Goal: Task Accomplishment & Management: Manage account settings

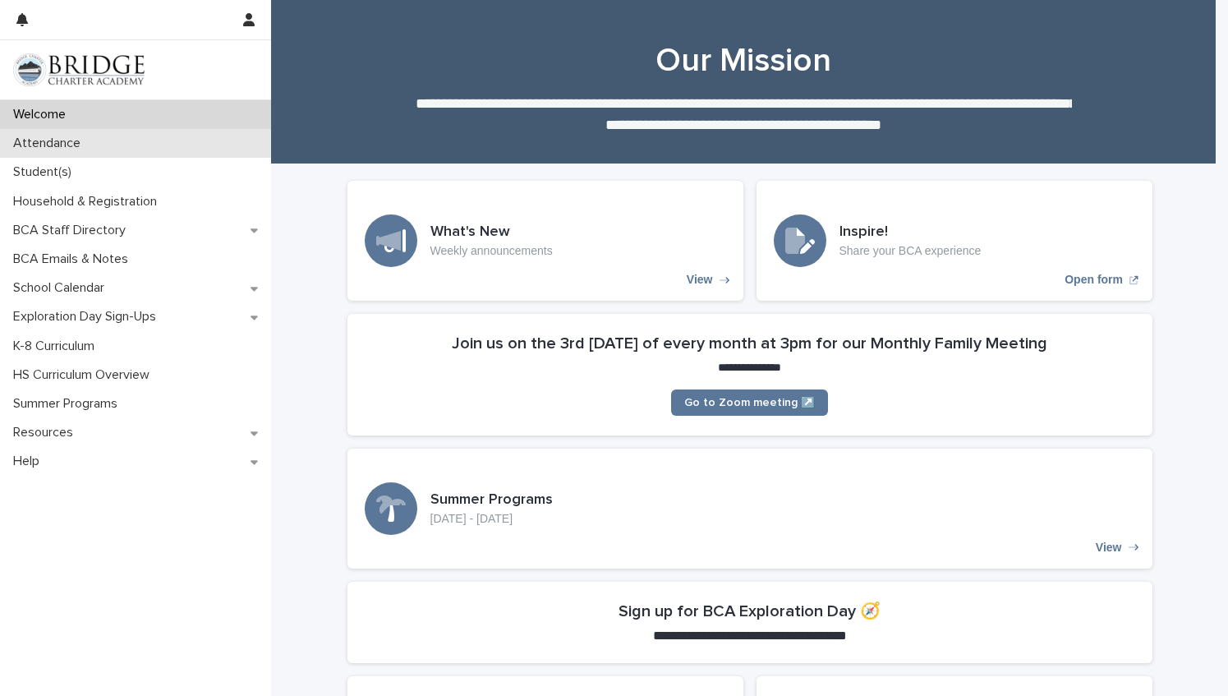
click at [64, 142] on p "Attendance" at bounding box center [50, 144] width 87 height 16
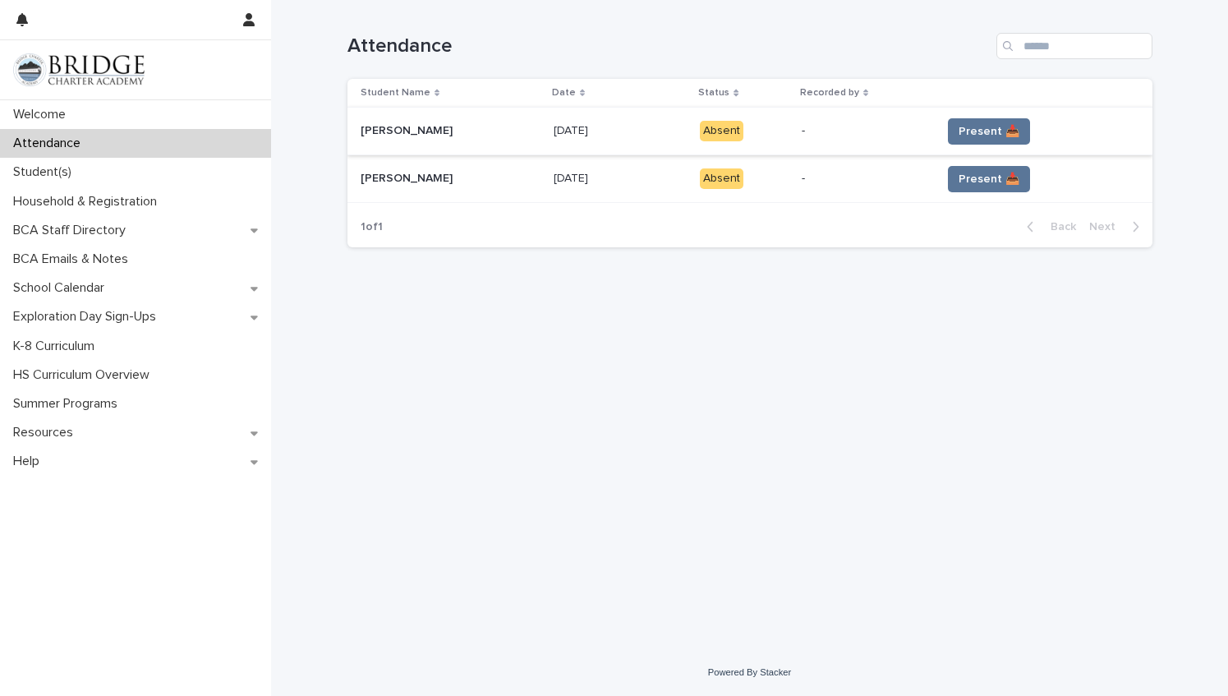
drag, startPoint x: 975, startPoint y: 128, endPoint x: 887, endPoint y: 150, distance: 90.7
click at [882, 154] on tbody "[PERSON_NAME] [PERSON_NAME] [DATE] [DATE] Absent - Present 📥 [PERSON_NAME] [PER…" at bounding box center [750, 155] width 805 height 95
click at [959, 131] on span "Present 📥" at bounding box center [989, 131] width 61 height 16
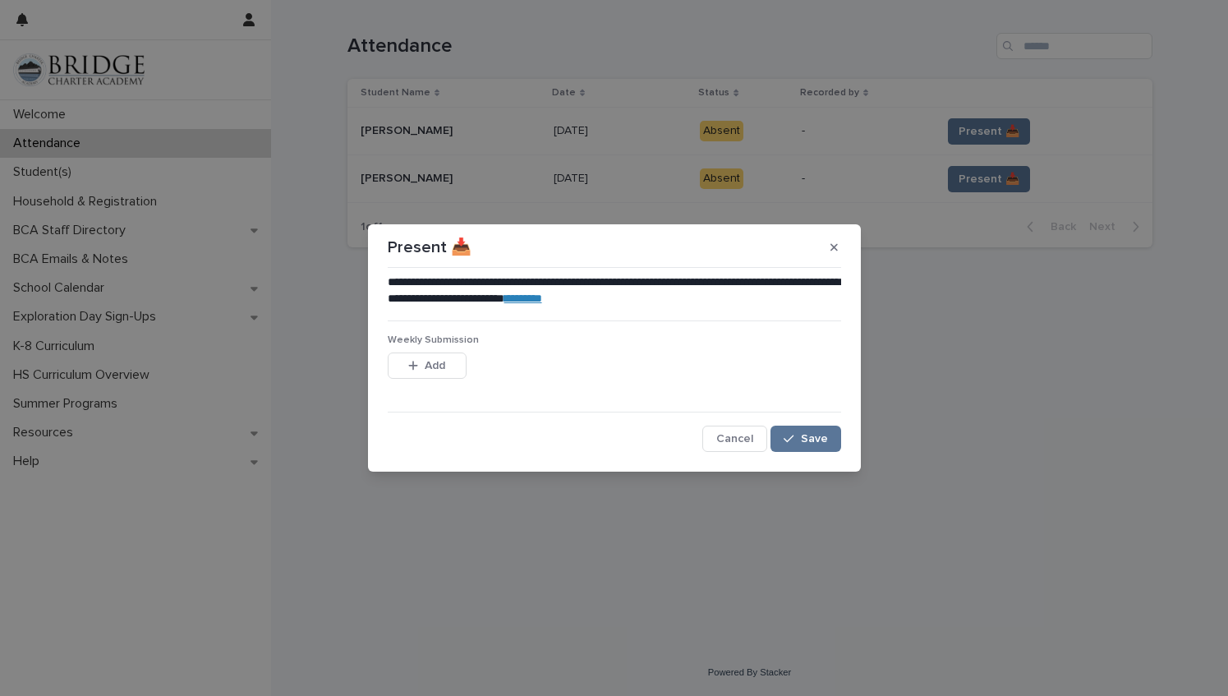
click at [542, 298] on link "********" at bounding box center [524, 299] width 38 height 12
click at [428, 365] on span "Add" at bounding box center [435, 366] width 21 height 12
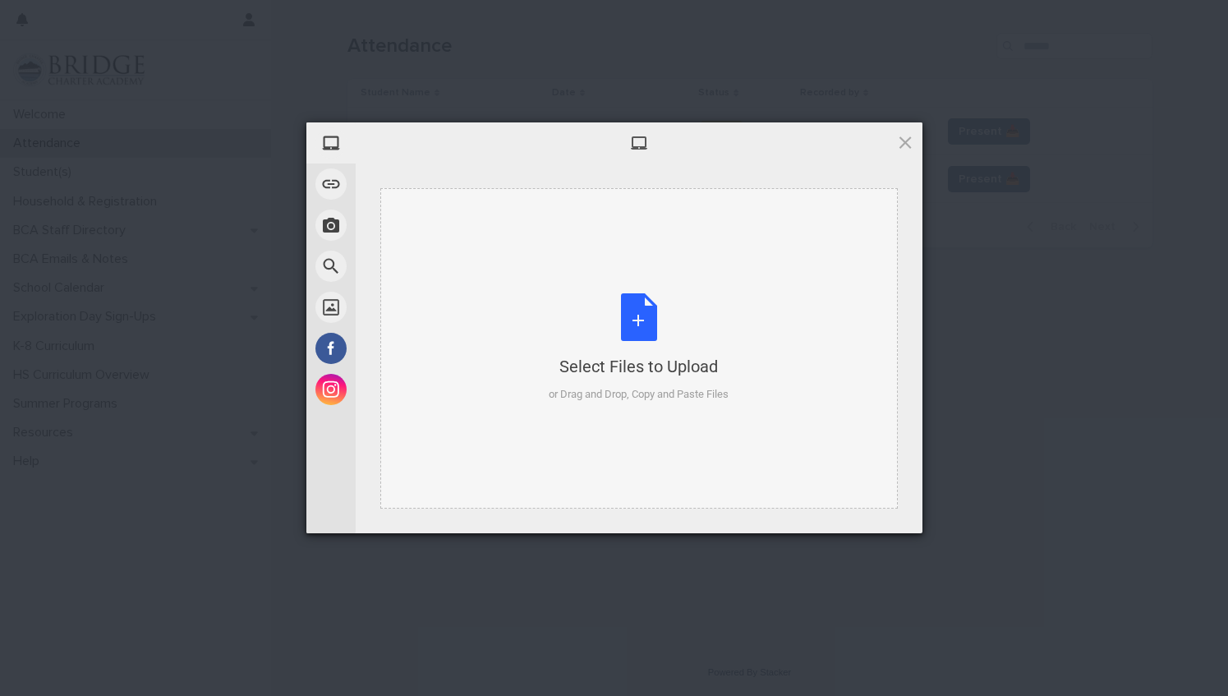
click at [639, 311] on div "Select Files to Upload or Drag and Drop, Copy and Paste Files" at bounding box center [639, 347] width 180 height 109
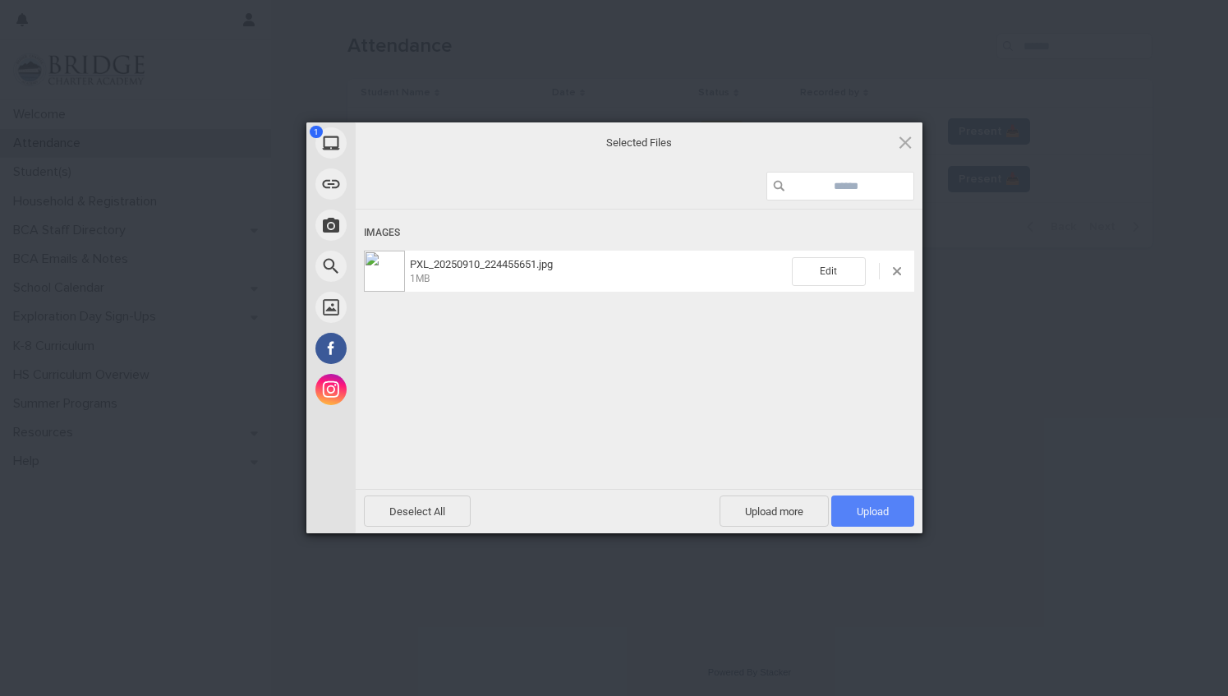
click at [884, 509] on span "Upload 1" at bounding box center [873, 511] width 32 height 12
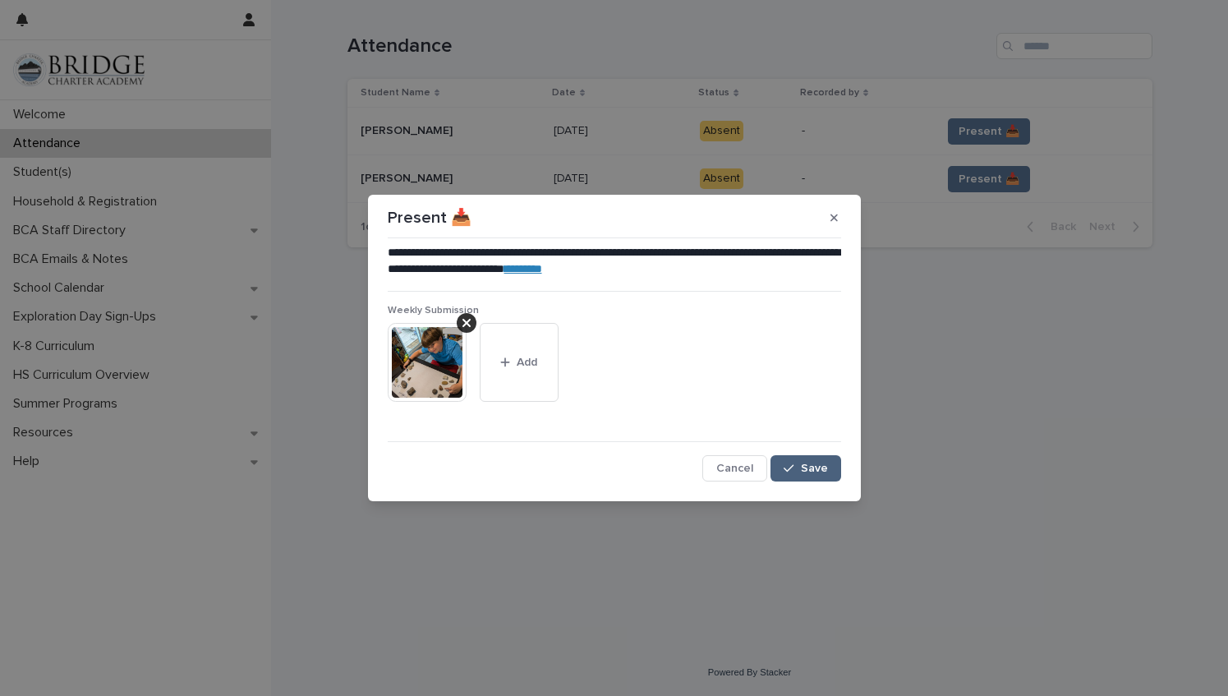
click at [825, 464] on span "Save" at bounding box center [814, 469] width 27 height 12
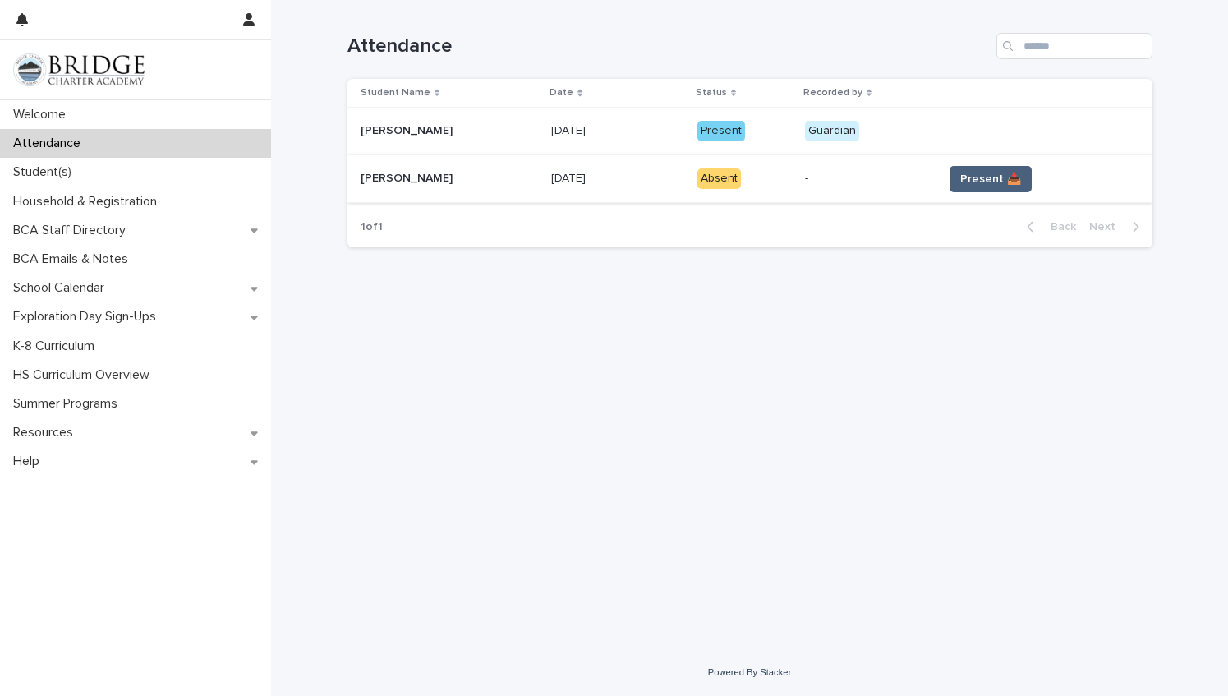
click at [970, 182] on span "Present 📥" at bounding box center [991, 179] width 61 height 16
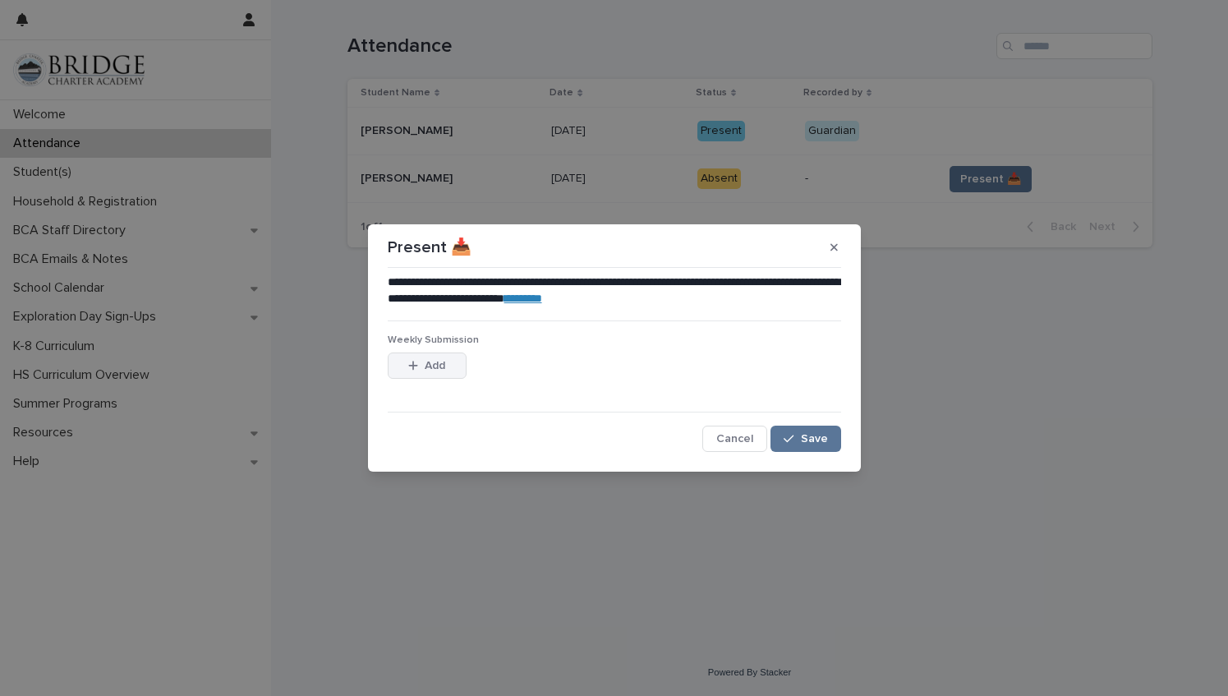
click at [442, 371] on span "Add" at bounding box center [435, 366] width 21 height 12
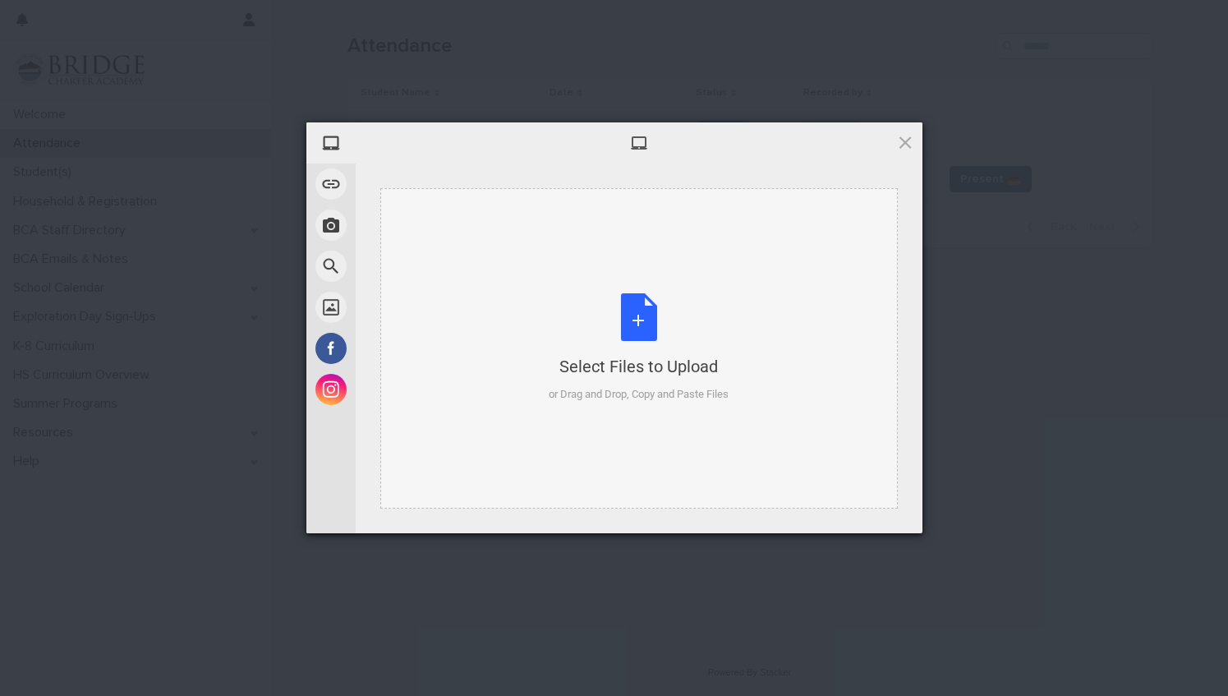
click at [630, 311] on div "Select Files to Upload or Drag and Drop, Copy and Paste Files" at bounding box center [639, 347] width 180 height 109
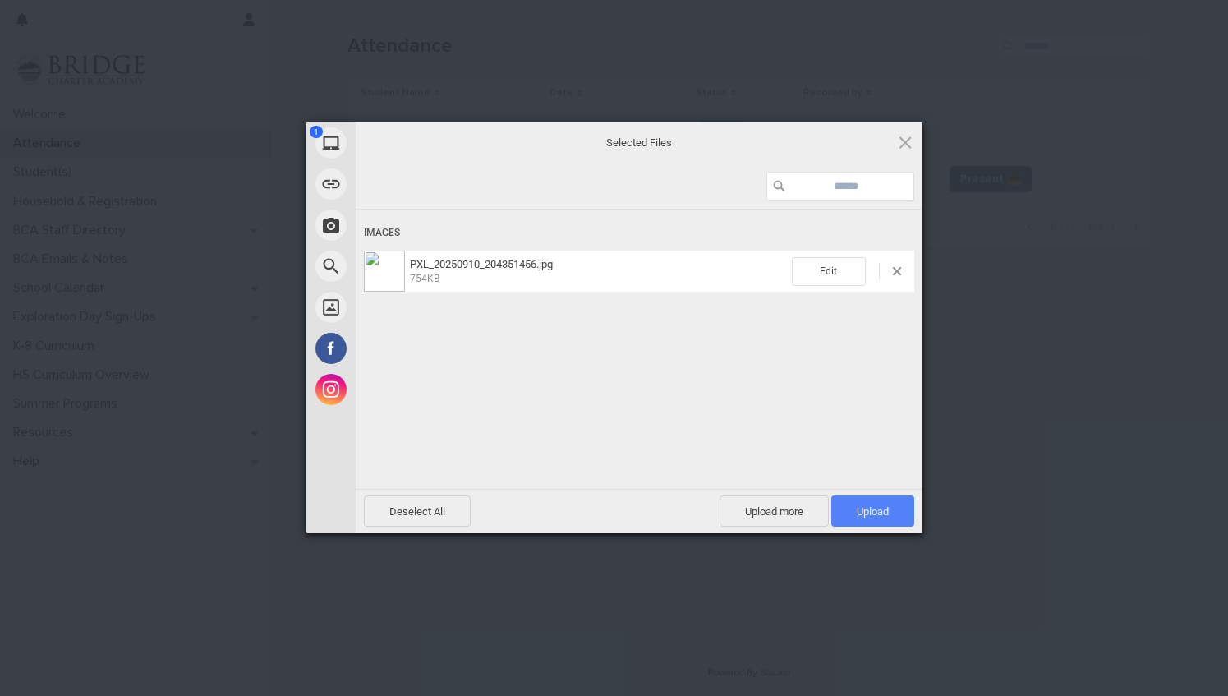
click at [878, 504] on span "Upload 1" at bounding box center [873, 510] width 83 height 31
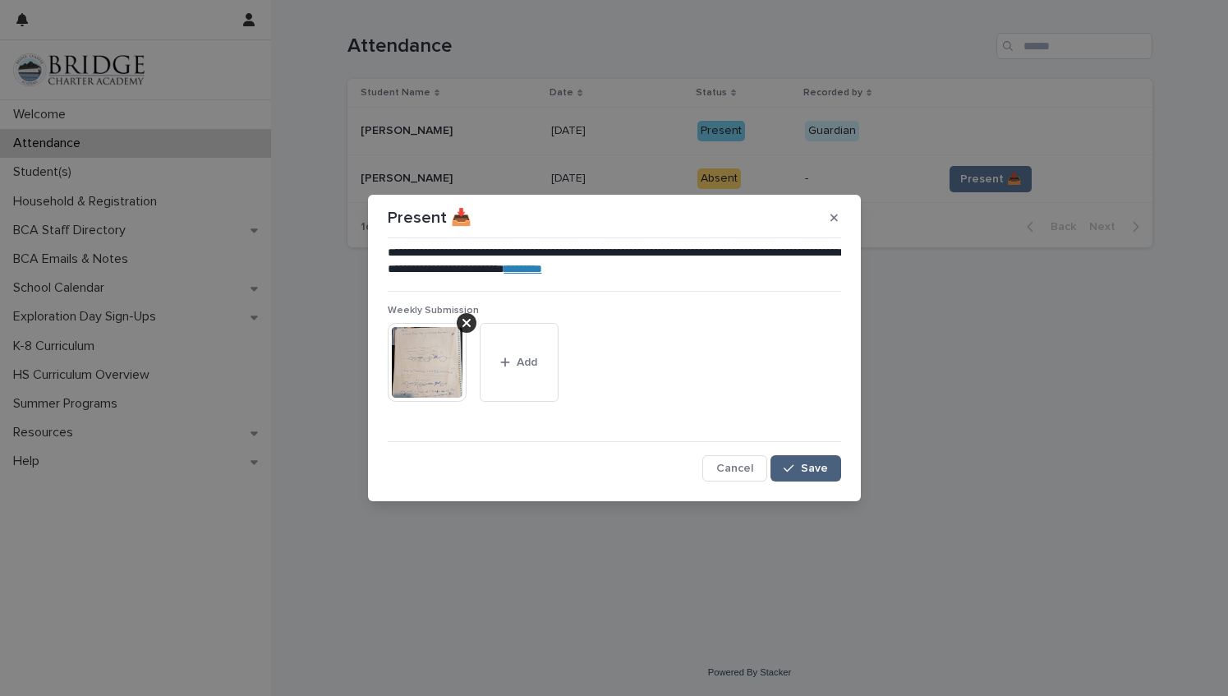
click at [820, 465] on span "Save" at bounding box center [814, 469] width 27 height 12
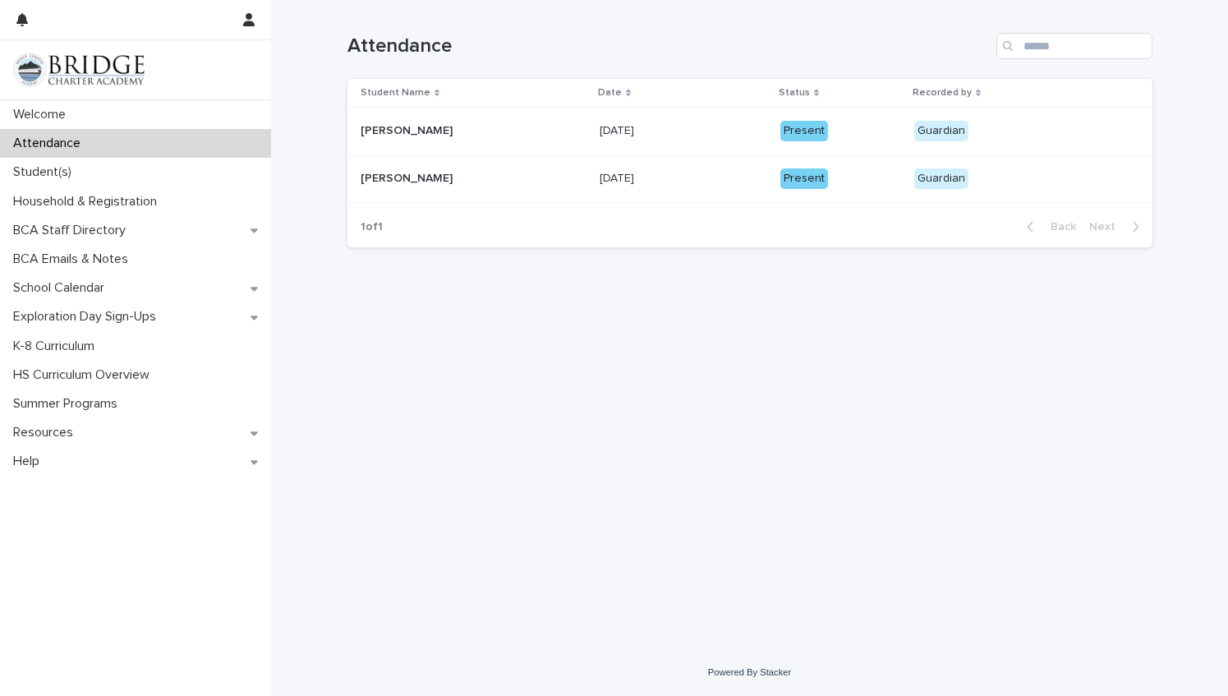
click at [785, 172] on div "Present" at bounding box center [805, 178] width 48 height 21
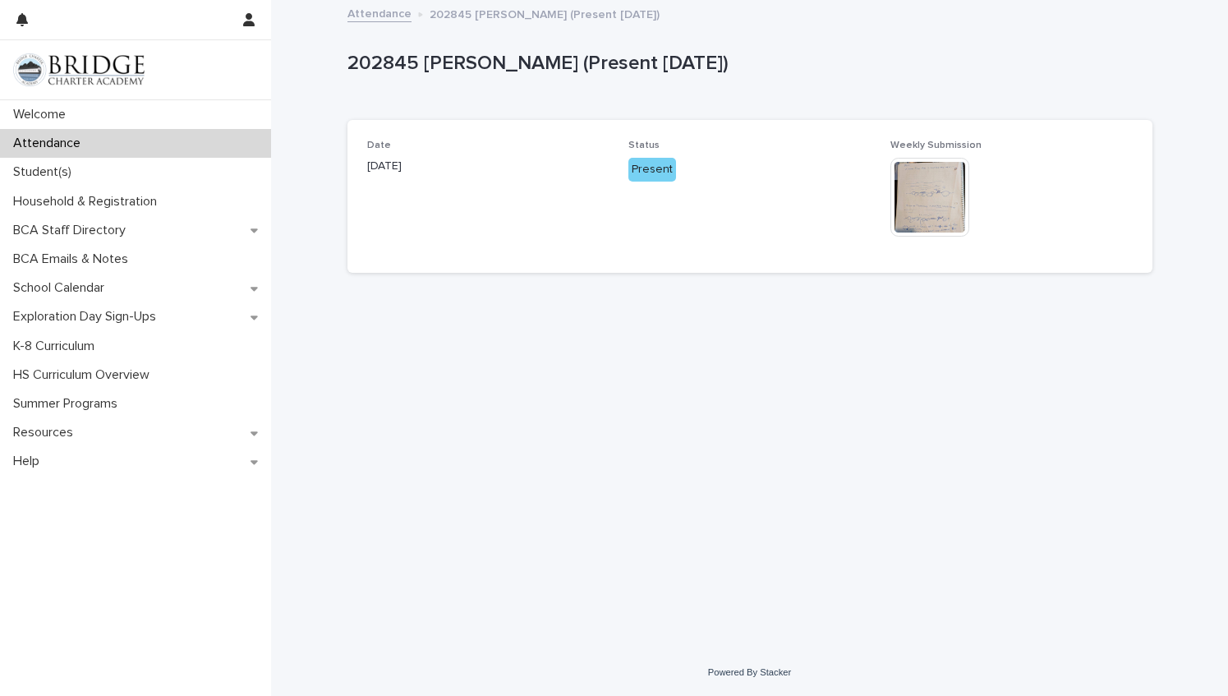
click at [937, 208] on img at bounding box center [930, 197] width 79 height 79
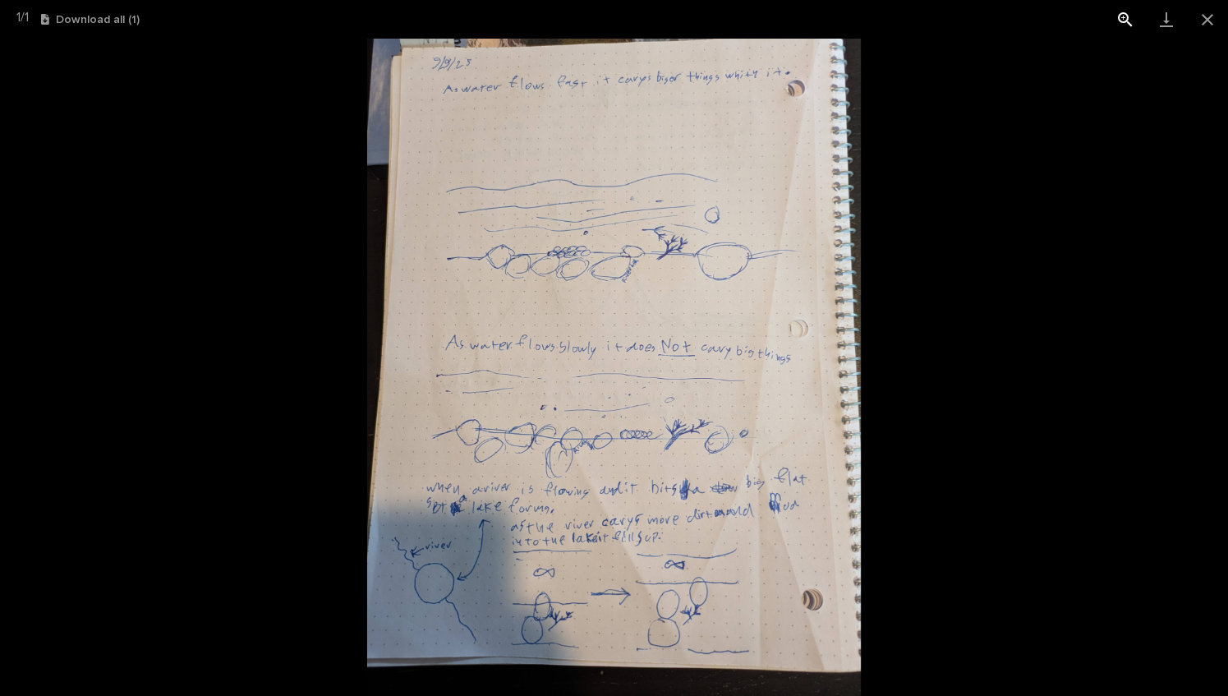
click at [1122, 16] on button "View actual size" at bounding box center [1125, 19] width 41 height 39
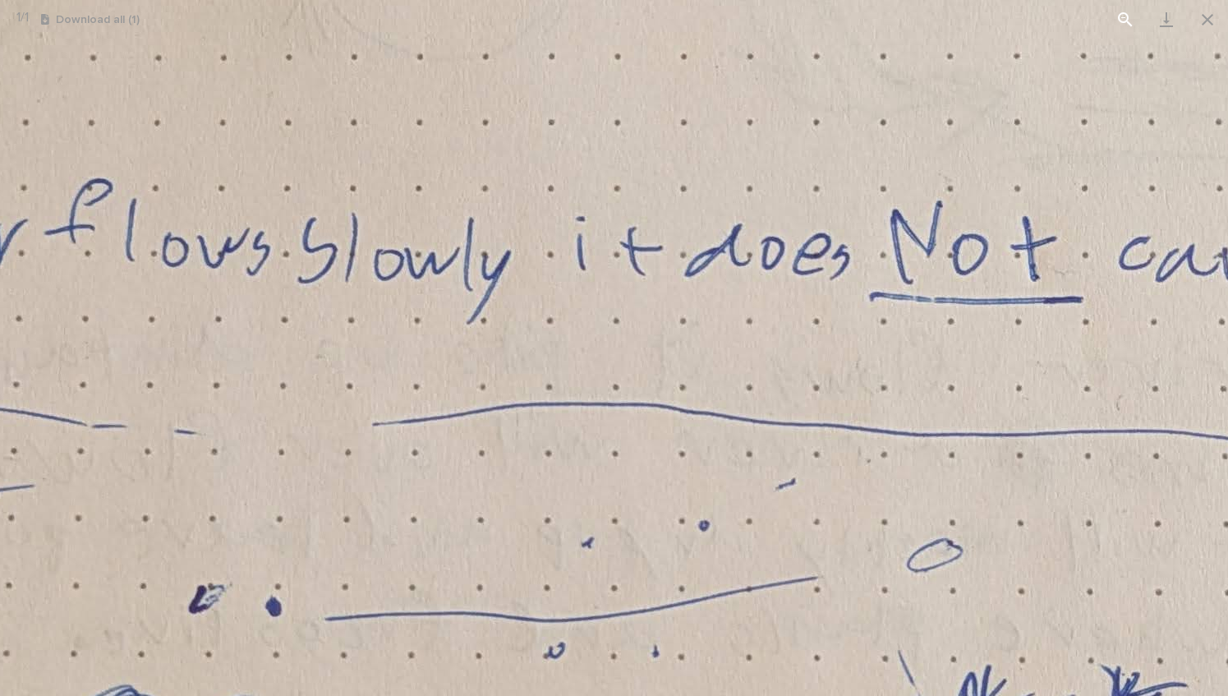
click at [1123, 8] on button "View actual size" at bounding box center [1125, 19] width 41 height 39
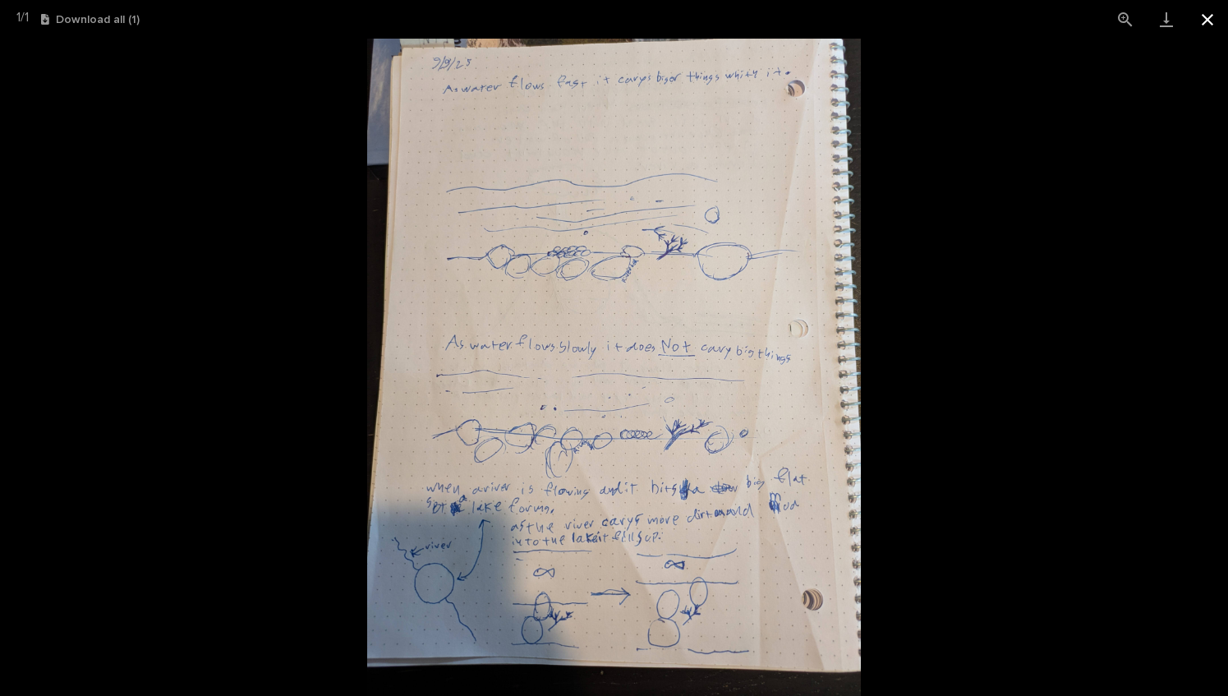
click at [1203, 21] on button "Close gallery" at bounding box center [1207, 19] width 41 height 39
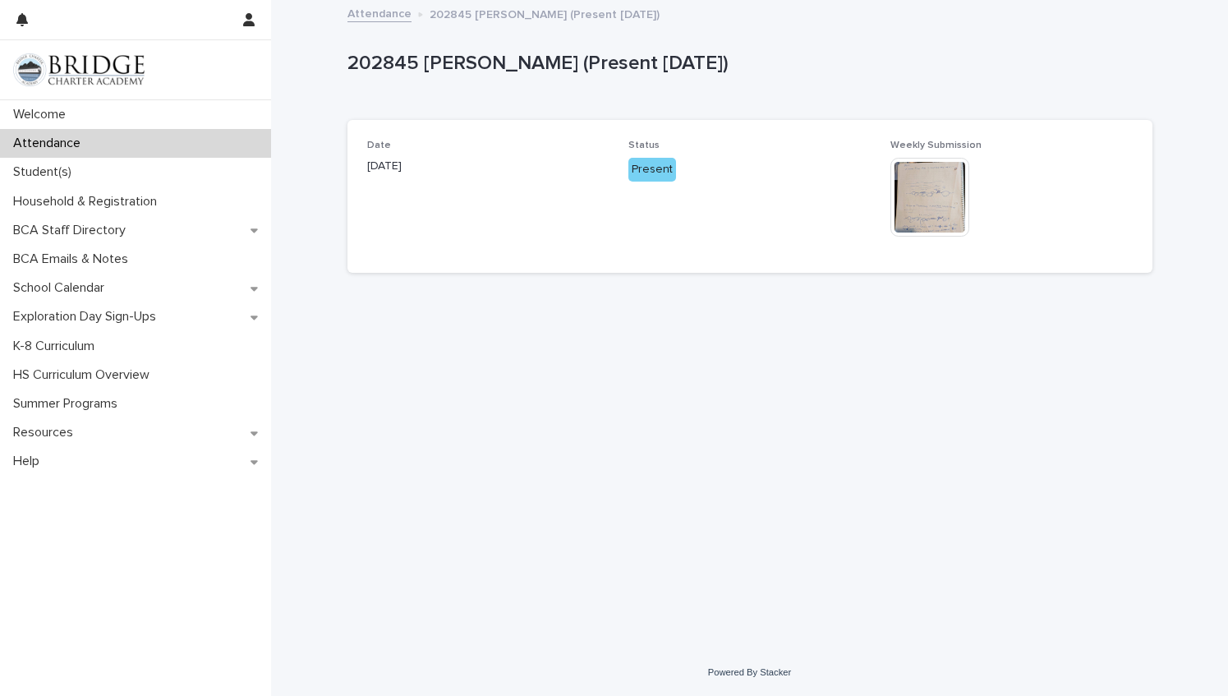
click at [376, 16] on link "Attendance" at bounding box center [380, 12] width 64 height 19
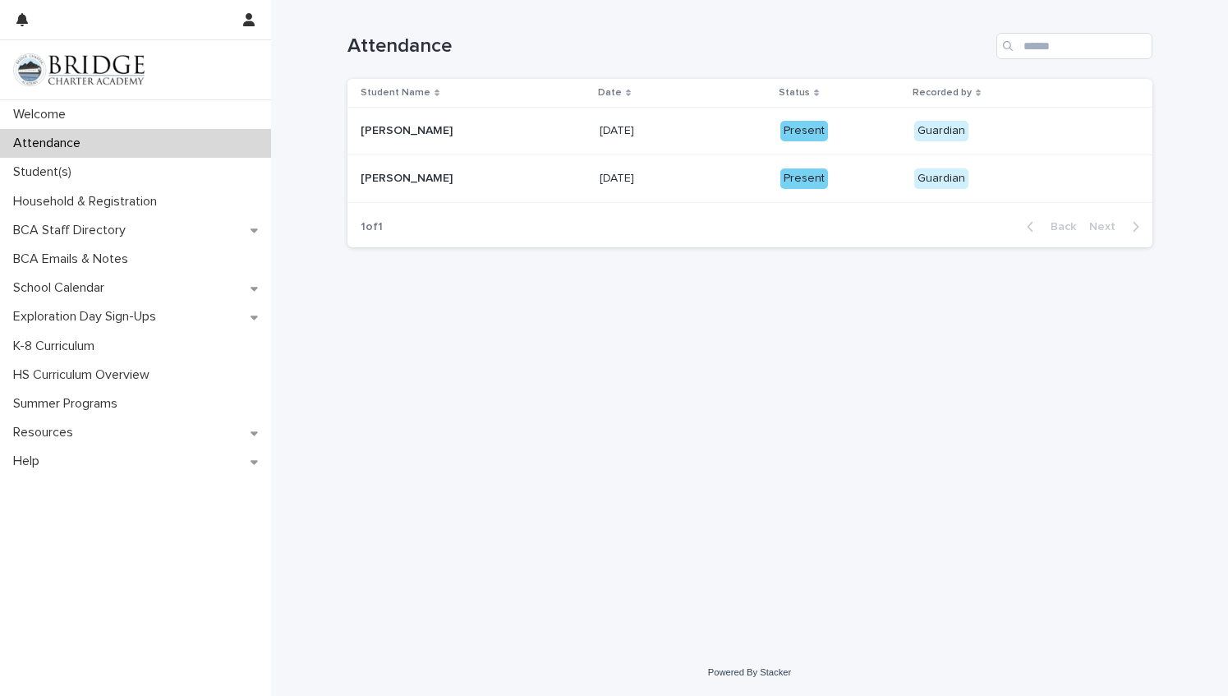
click at [58, 145] on p "Attendance" at bounding box center [50, 144] width 87 height 16
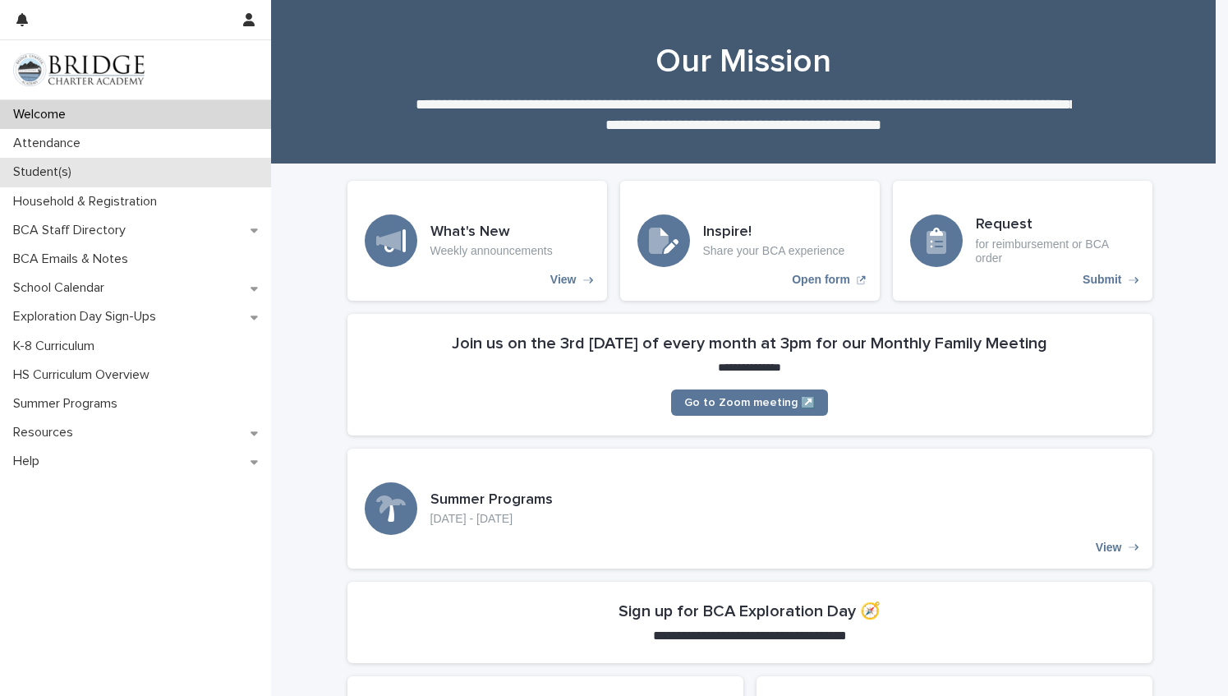
click at [87, 168] on div "Student(s)" at bounding box center [135, 172] width 271 height 29
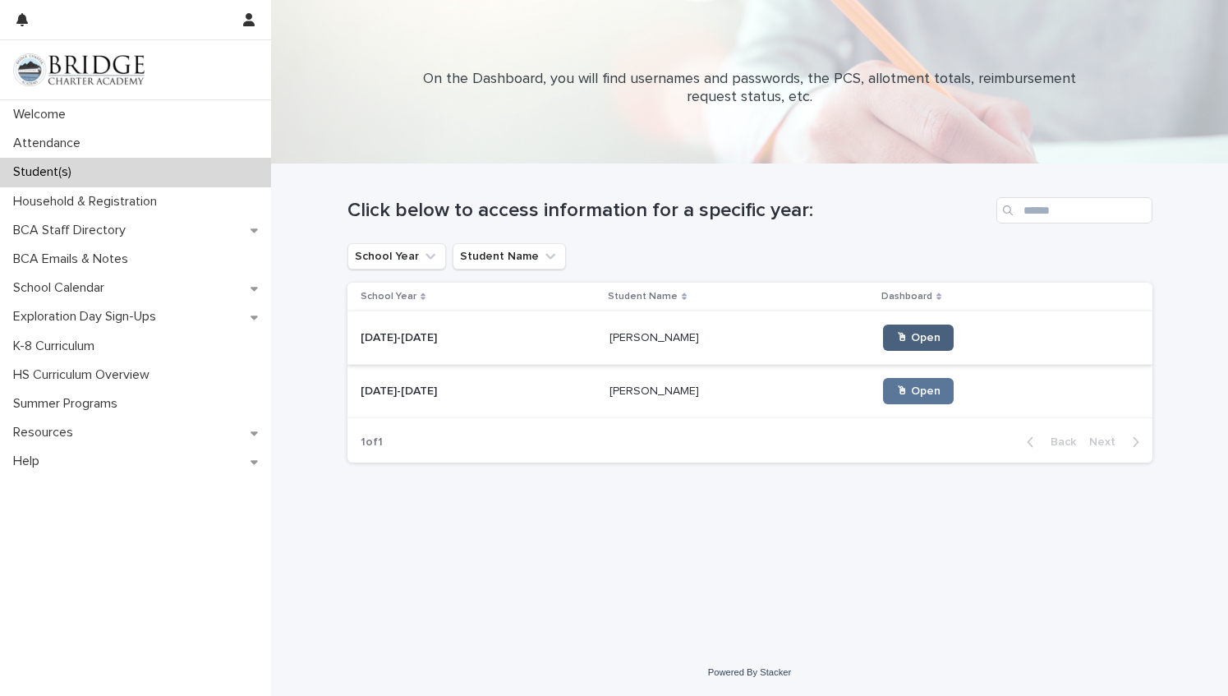
click at [896, 337] on span "🖱 Open" at bounding box center [918, 338] width 44 height 12
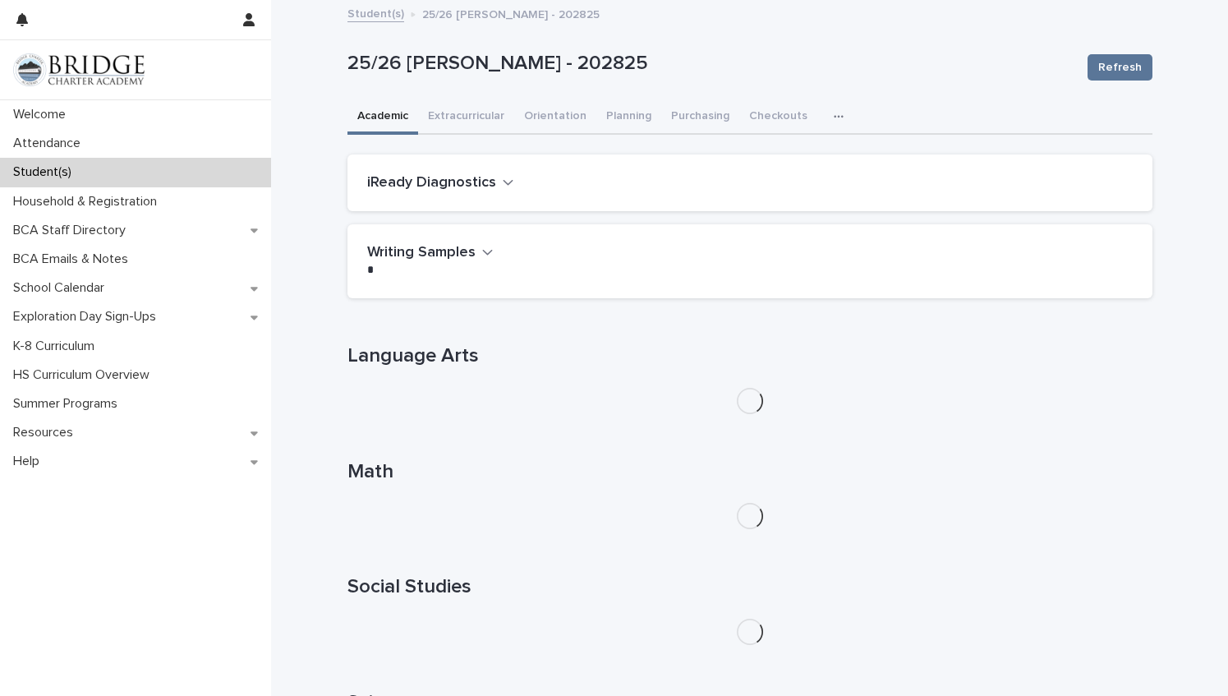
click at [469, 182] on h2 "iReady Diagnostics" at bounding box center [431, 183] width 129 height 18
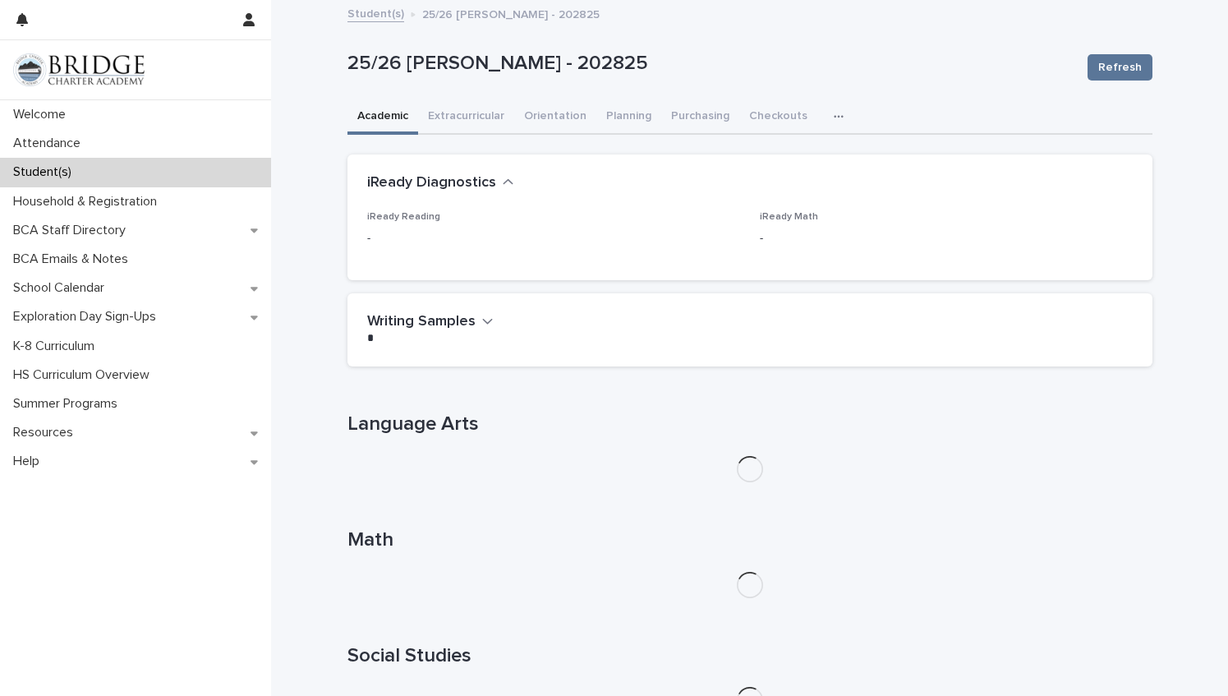
click at [469, 182] on h2 "iReady Diagnostics" at bounding box center [431, 183] width 129 height 18
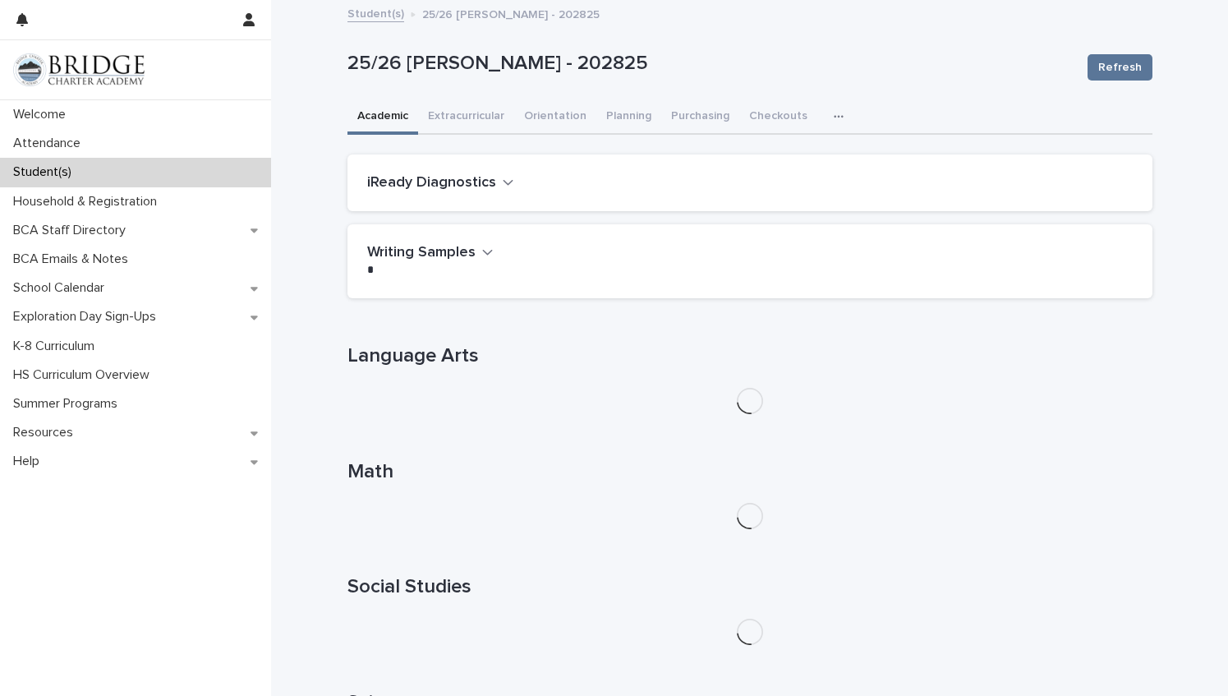
click at [834, 113] on icon "button" at bounding box center [839, 117] width 10 height 12
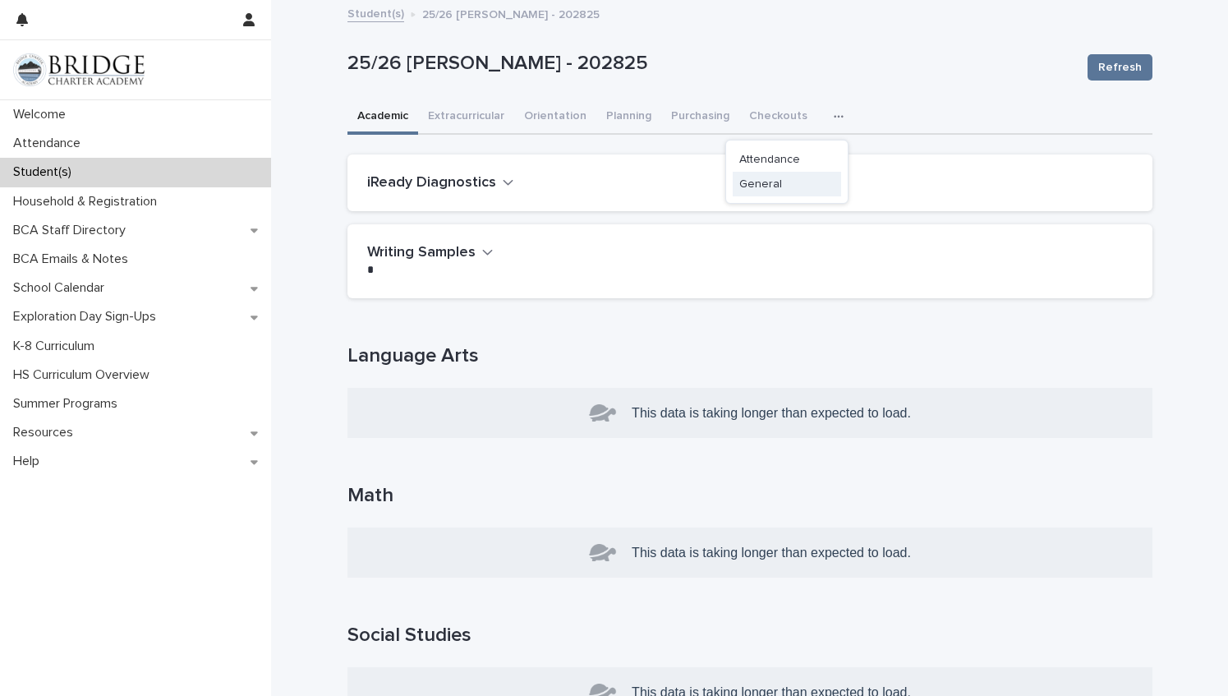
click at [767, 184] on span "General" at bounding box center [761, 184] width 43 height 12
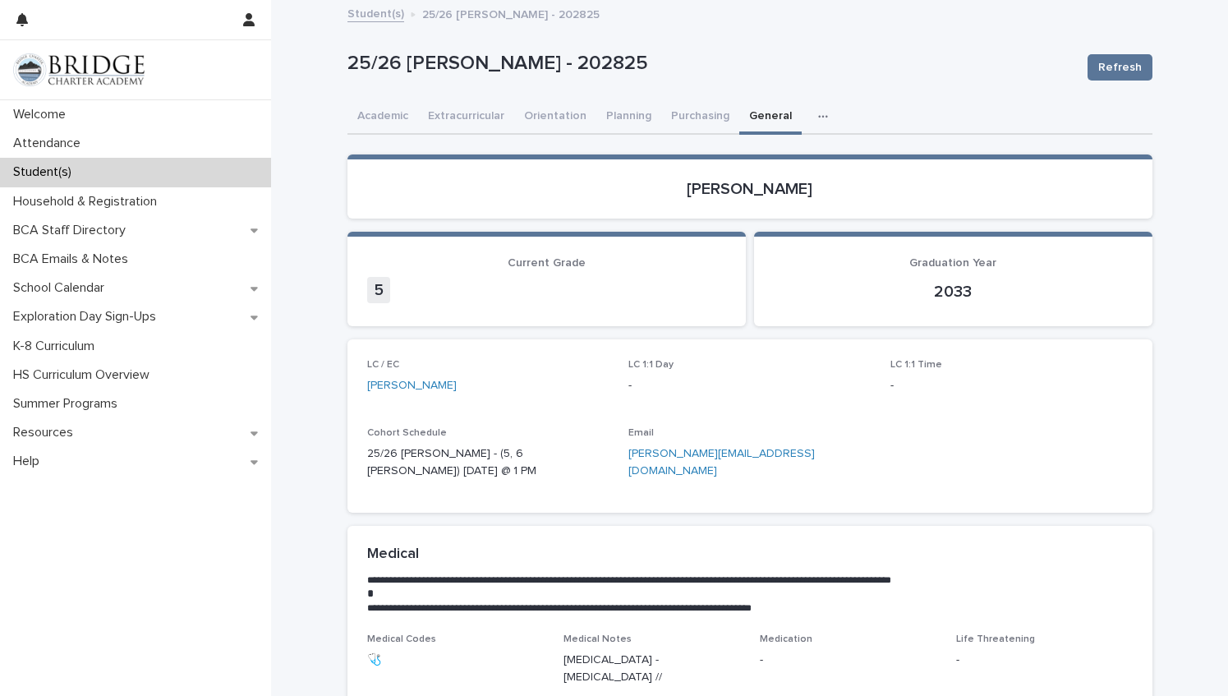
click at [48, 165] on p "Student(s)" at bounding box center [46, 172] width 78 height 16
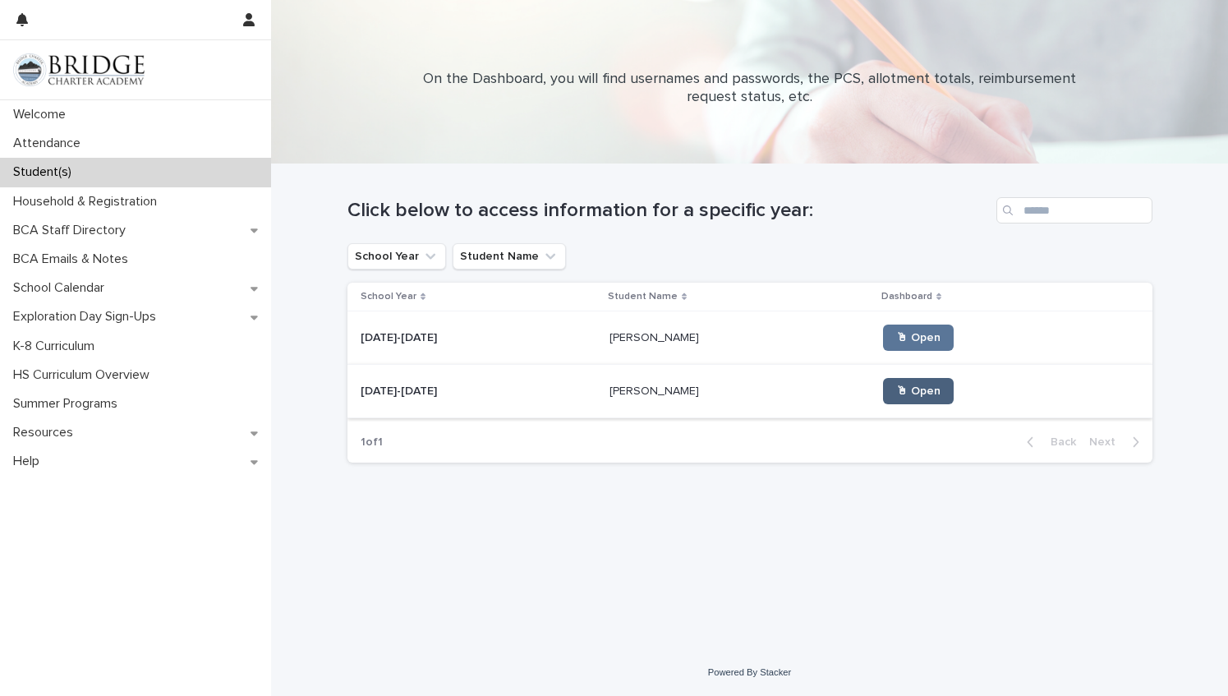
click at [896, 389] on span "🖱 Open" at bounding box center [918, 391] width 44 height 12
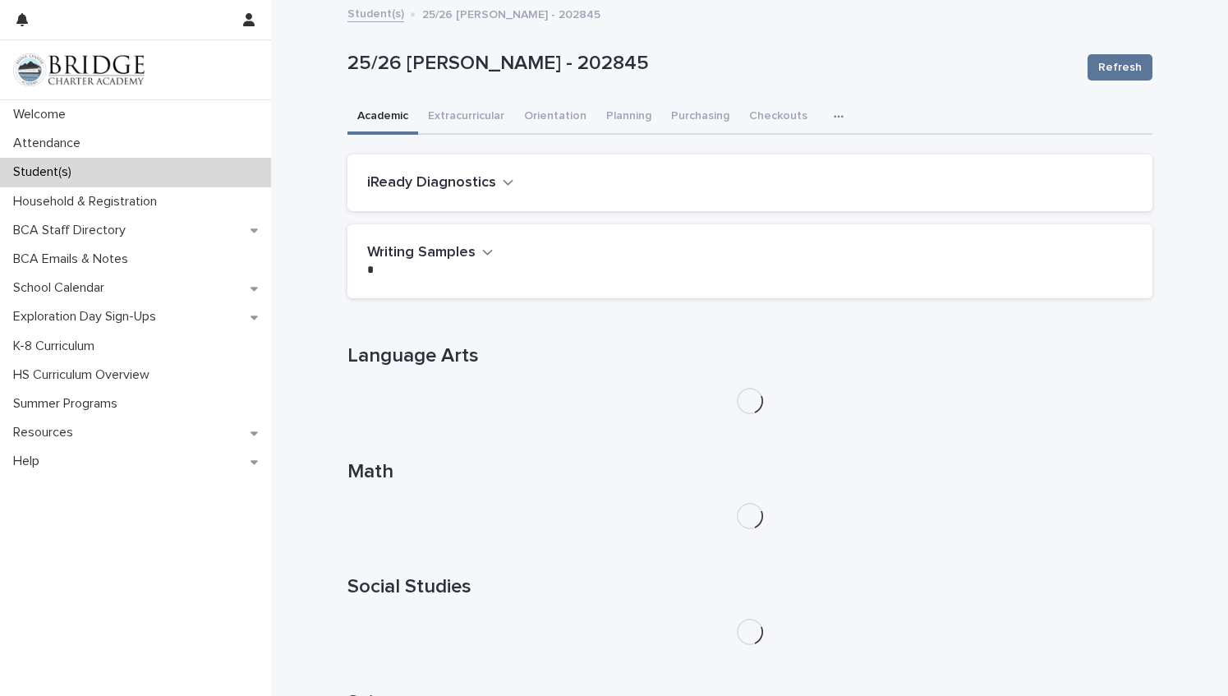
click at [834, 113] on icon "button" at bounding box center [839, 117] width 10 height 12
click at [770, 183] on span "General" at bounding box center [761, 184] width 43 height 12
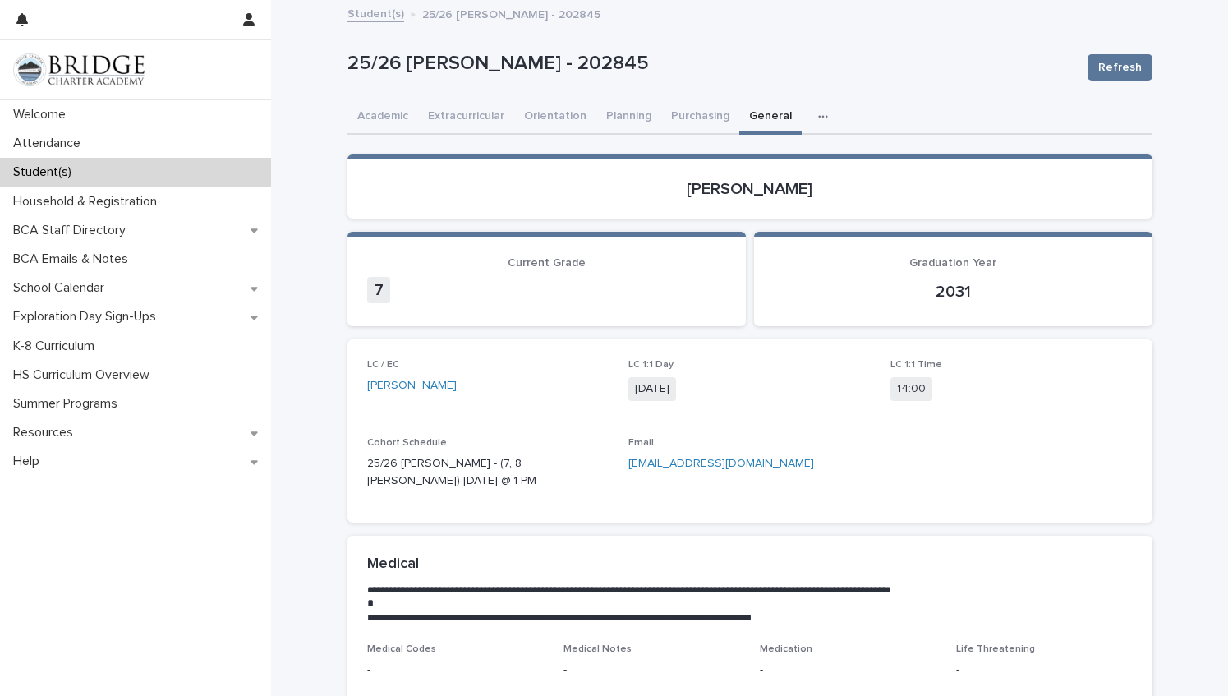
scroll to position [560, 0]
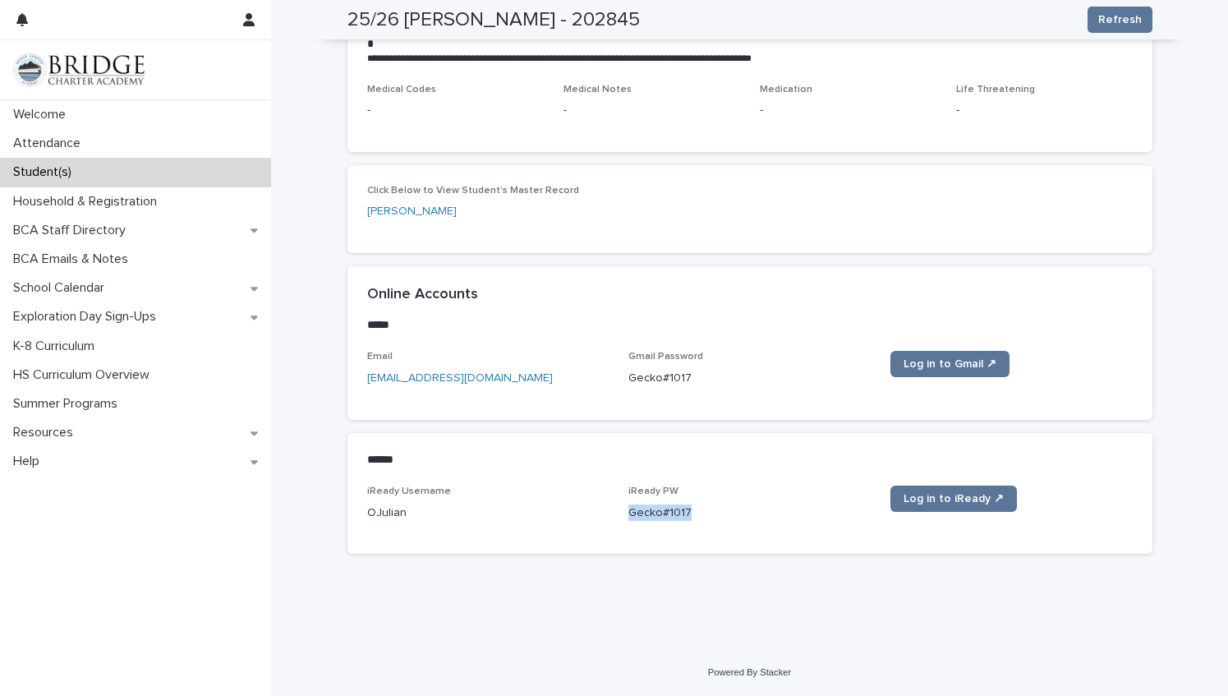
drag, startPoint x: 682, startPoint y: 509, endPoint x: 626, endPoint y: 513, distance: 56.0
click at [629, 513] on p "Gecko#1017" at bounding box center [750, 513] width 242 height 17
copy p "Gecko#1017"
click at [1162, 156] on div "**********" at bounding box center [749, 46] width 957 height 1208
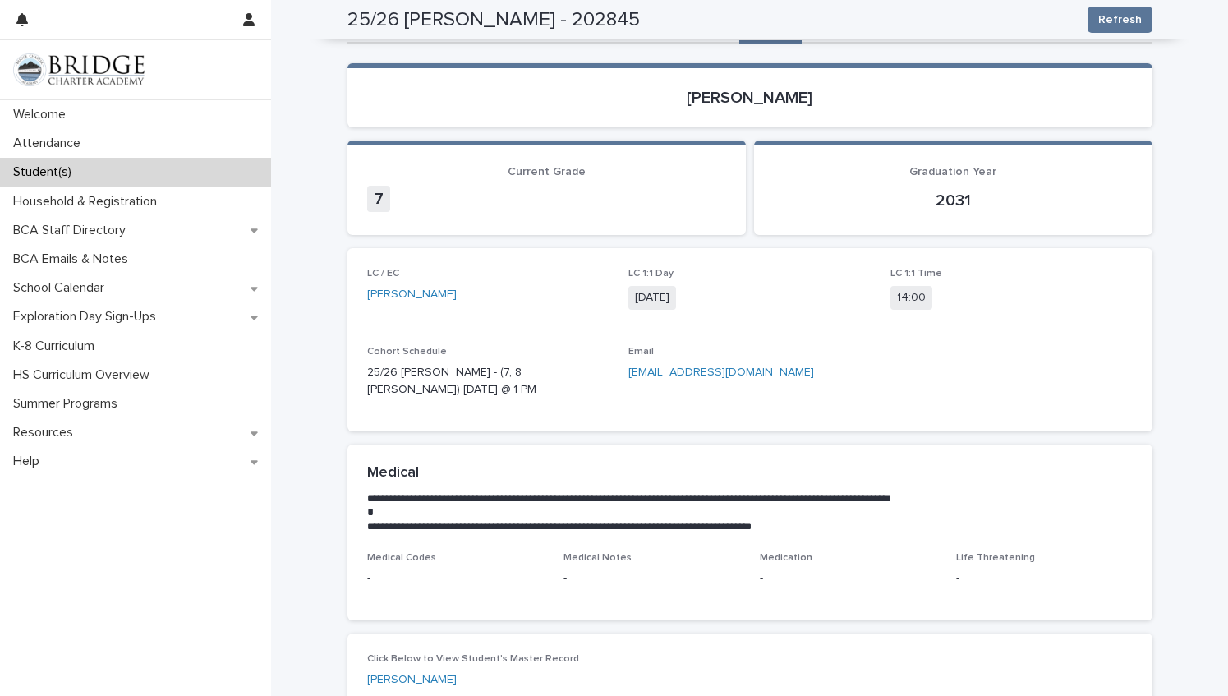
scroll to position [0, 0]
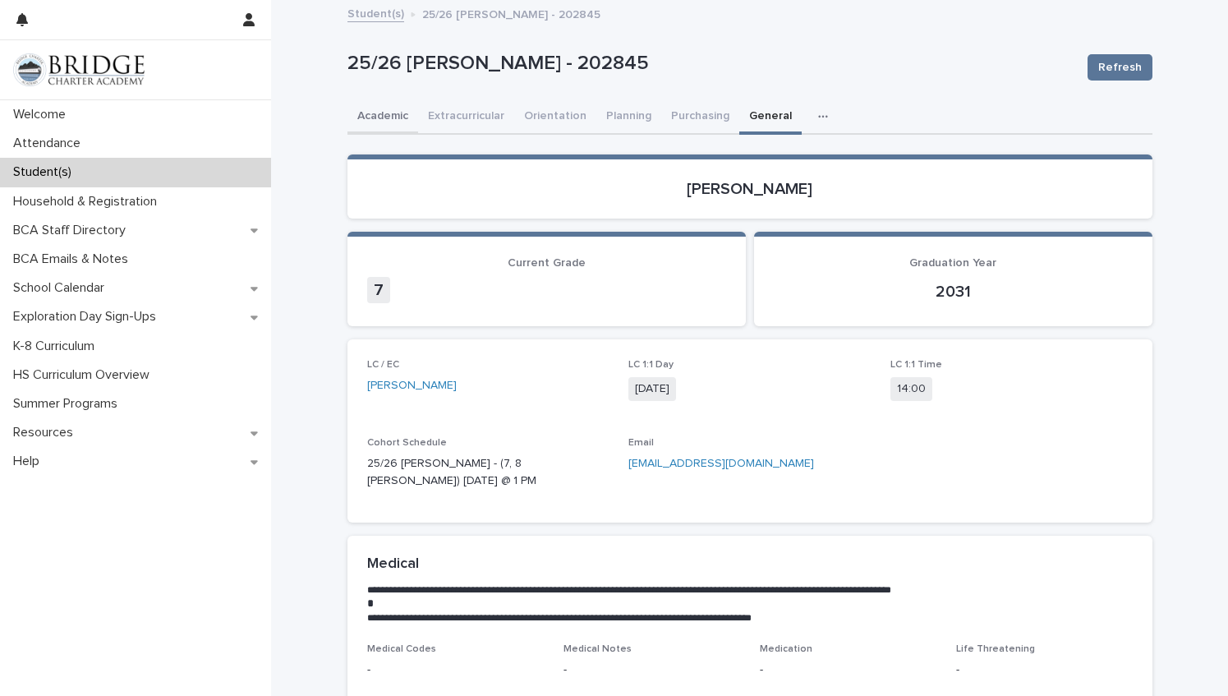
click at [392, 108] on button "Academic" at bounding box center [383, 117] width 71 height 35
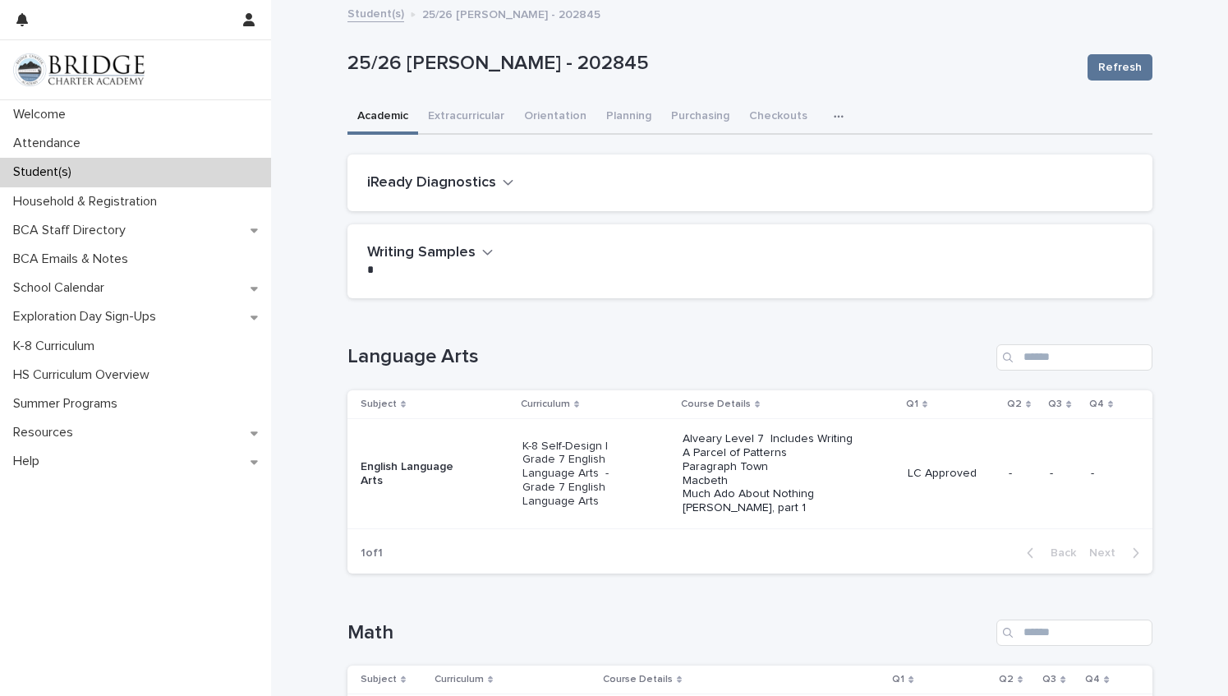
click at [408, 182] on h2 "iReady Diagnostics" at bounding box center [431, 183] width 129 height 18
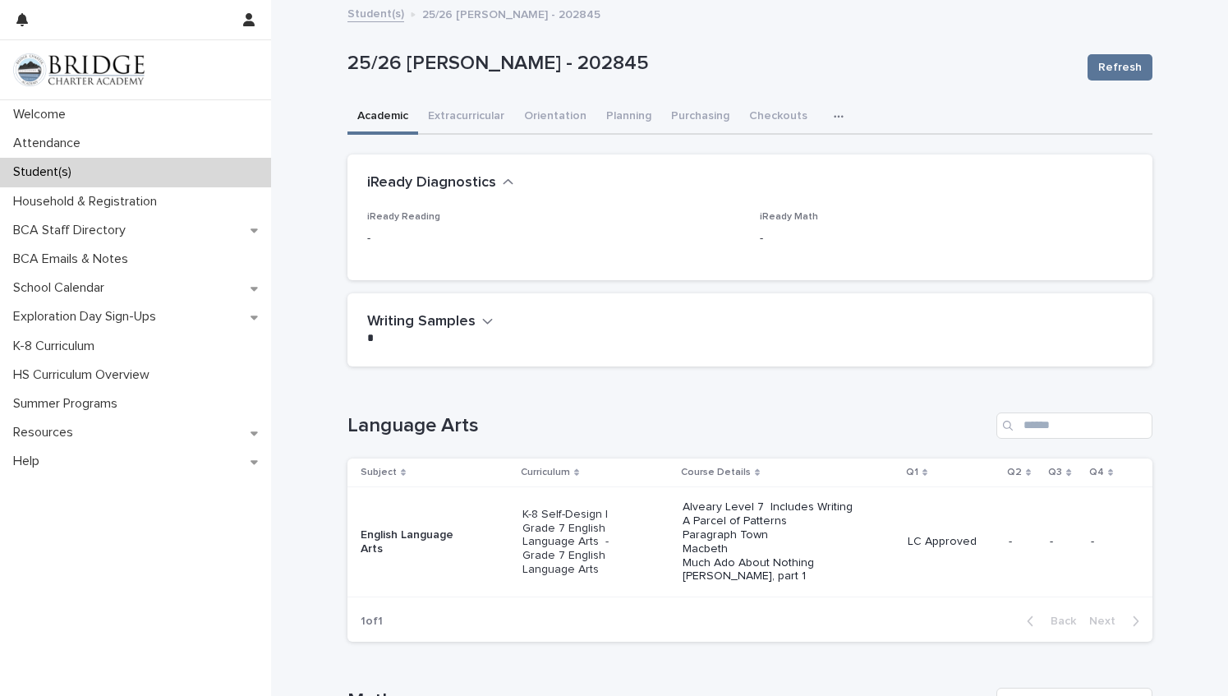
click at [408, 182] on h2 "iReady Diagnostics" at bounding box center [431, 183] width 129 height 18
